Goal: Transaction & Acquisition: Download file/media

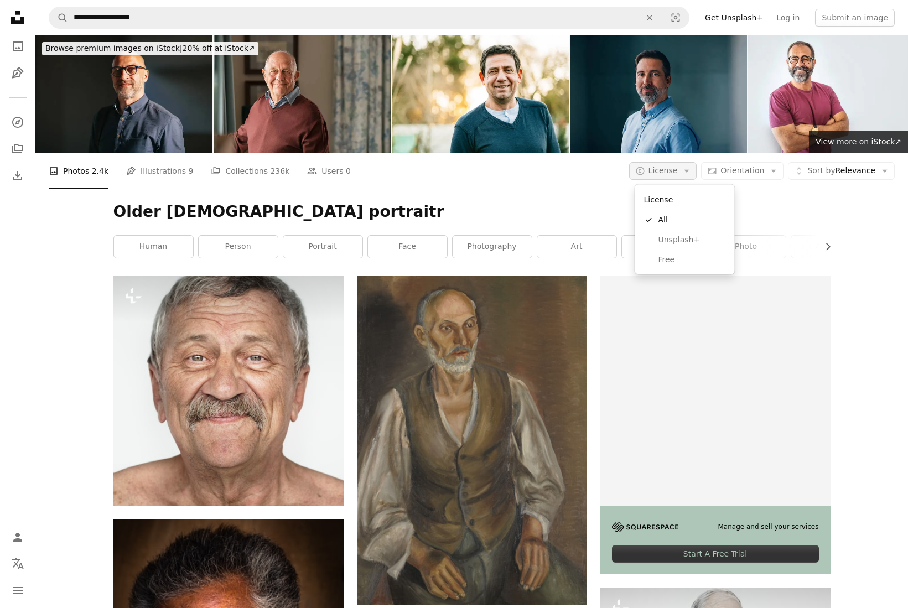
click at [666, 176] on button "A copyright icon © License Arrow down" at bounding box center [663, 171] width 68 height 18
click at [674, 254] on link "Free" at bounding box center [684, 259] width 91 height 20
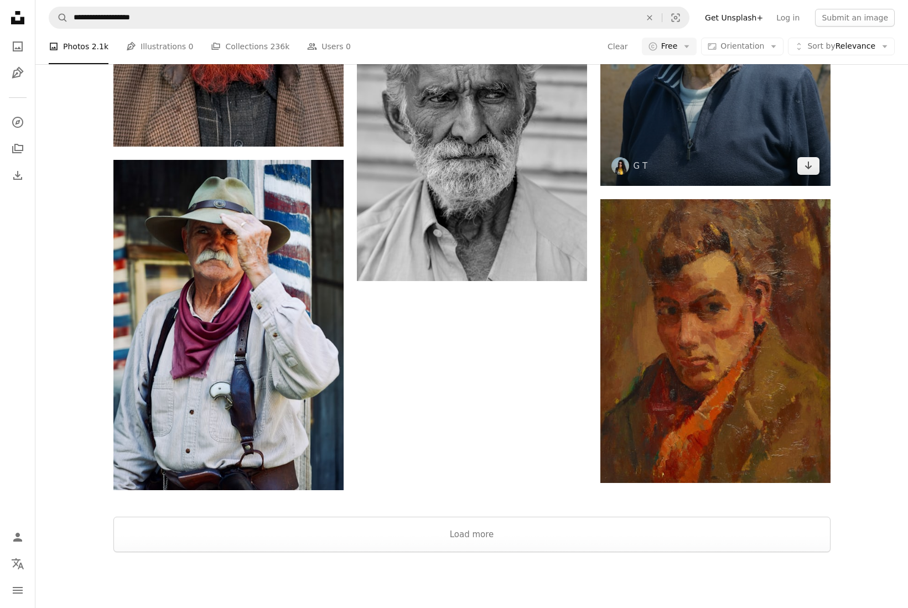
scroll to position [2337, 0]
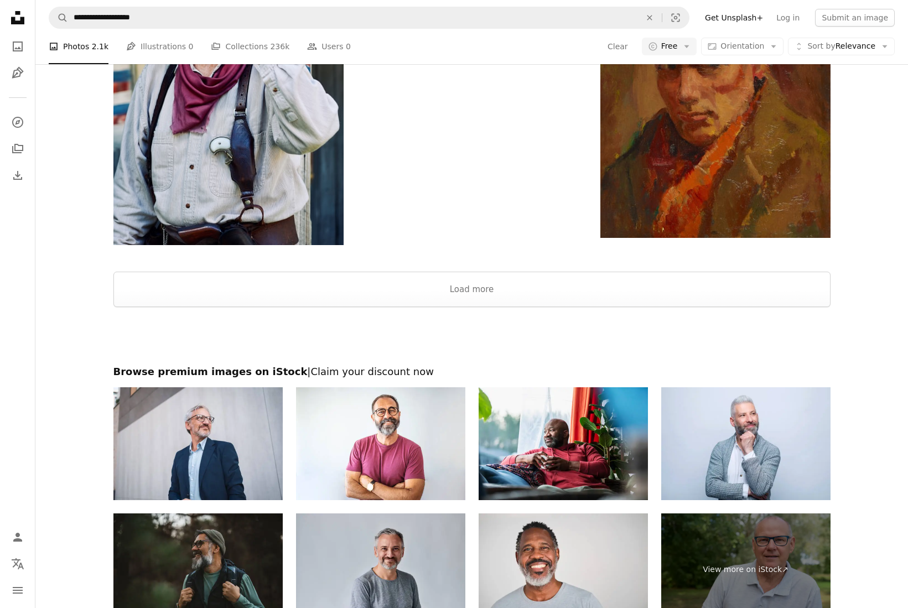
click at [567, 269] on div at bounding box center [471, 258] width 872 height 27
click at [565, 283] on button "Load more" at bounding box center [471, 289] width 717 height 35
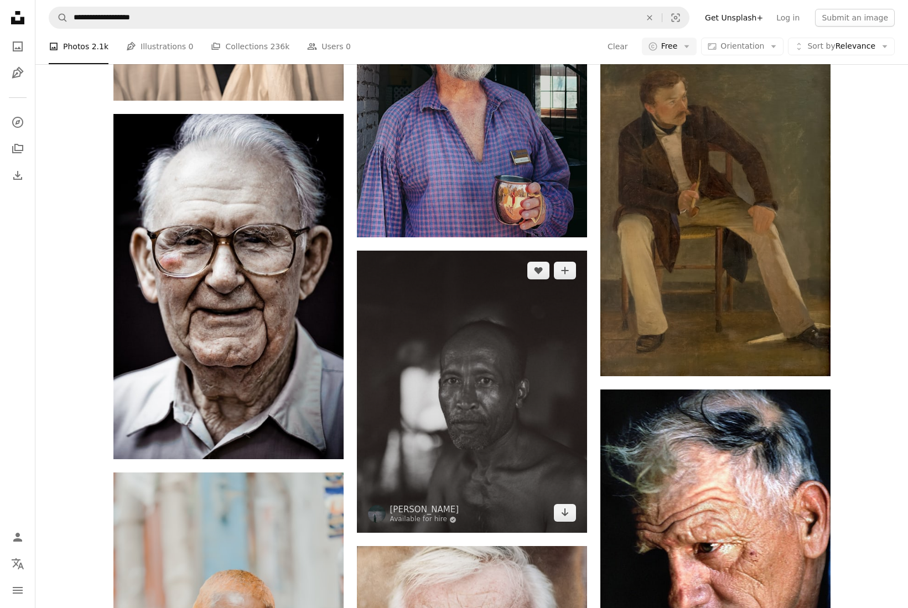
scroll to position [9400, 0]
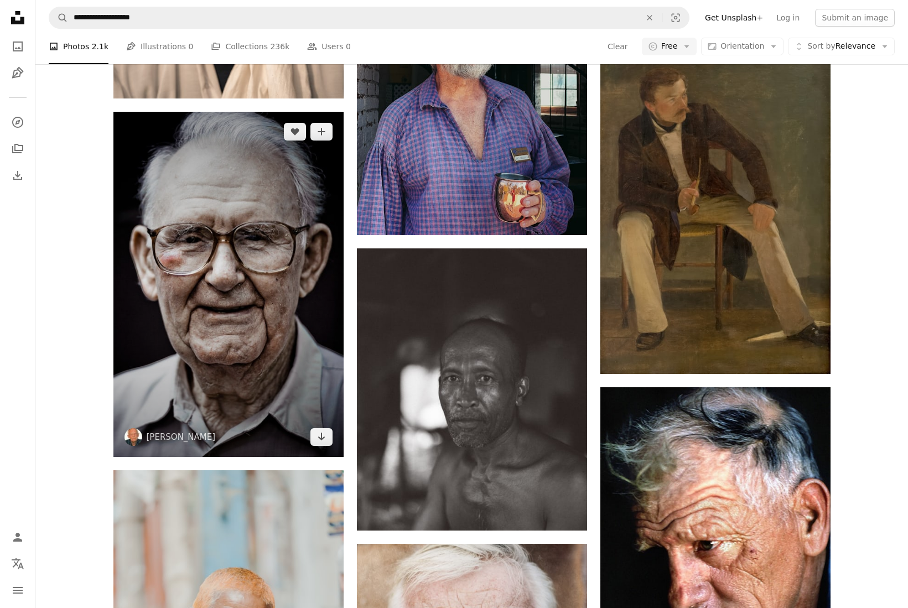
click at [311, 266] on img at bounding box center [228, 284] width 230 height 345
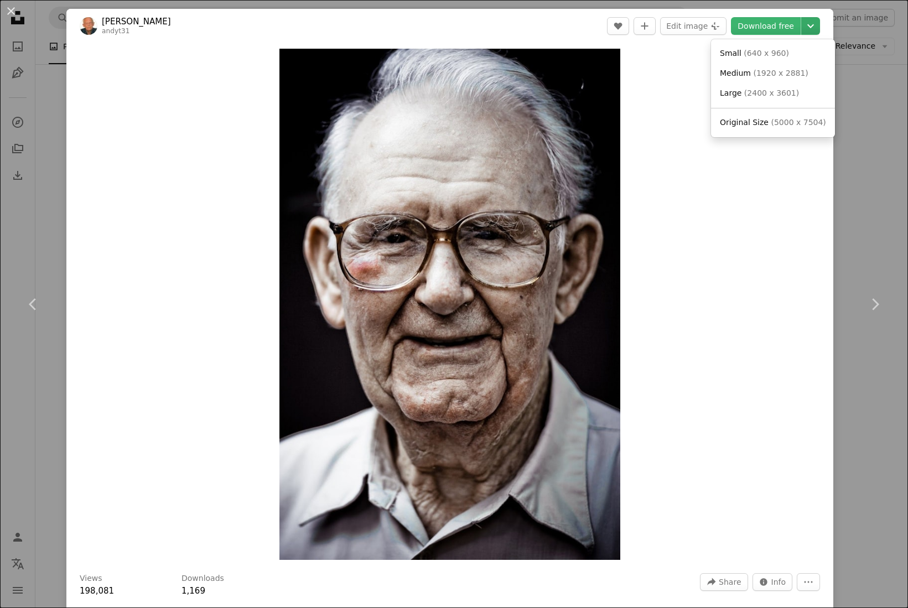
click at [819, 21] on icon "Chevron down" at bounding box center [810, 25] width 18 height 13
click at [754, 122] on span "Original Size" at bounding box center [743, 122] width 49 height 9
